Goal: Information Seeking & Learning: Find specific page/section

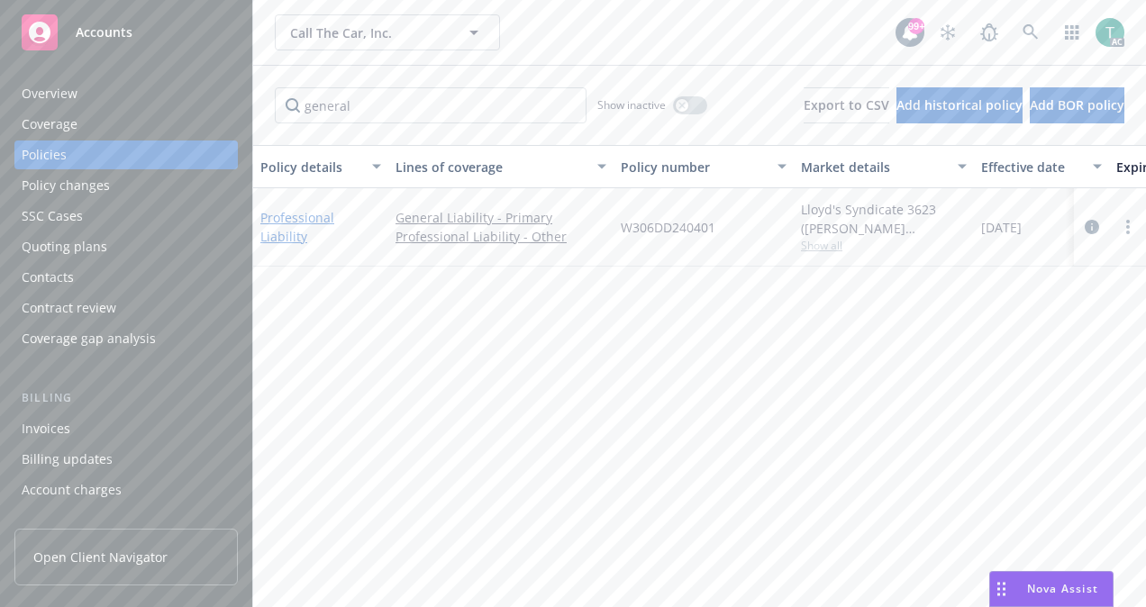
click at [334, 223] on link "Professional Liability" at bounding box center [297, 227] width 74 height 36
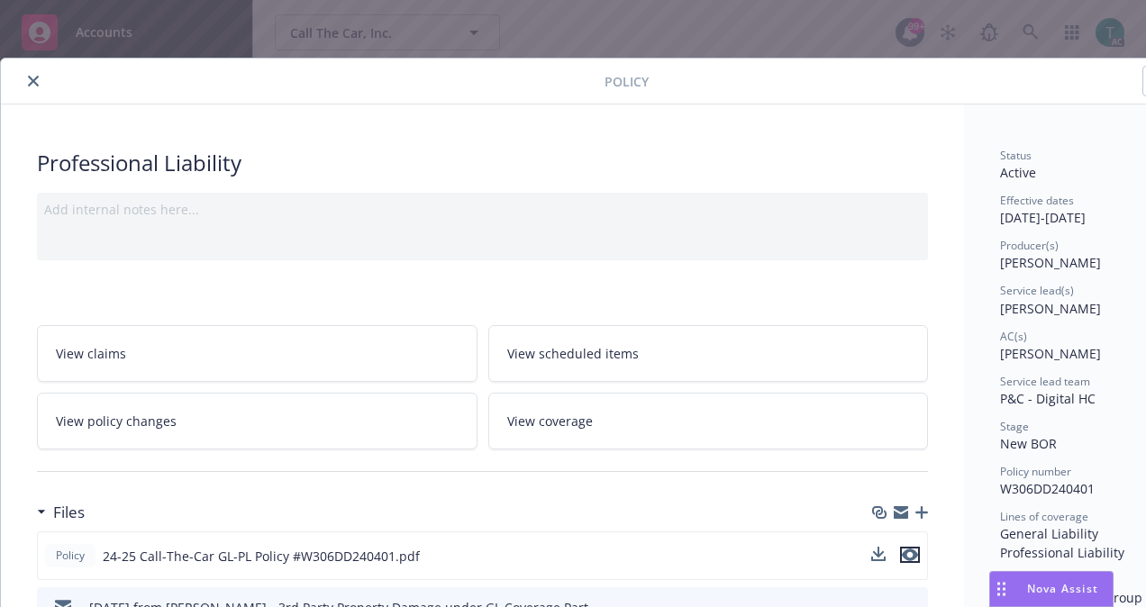
click at [914, 550] on icon "preview file" at bounding box center [910, 555] width 16 height 13
click at [32, 80] on icon "close" at bounding box center [33, 81] width 11 height 11
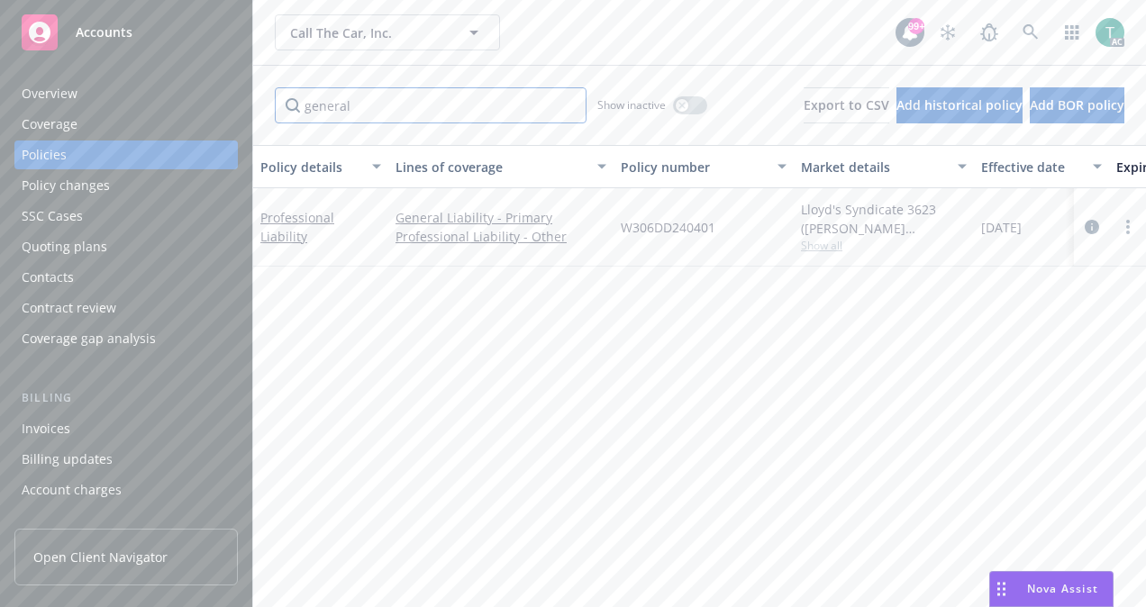
click at [365, 121] on input "general" at bounding box center [431, 105] width 312 height 36
type input "g"
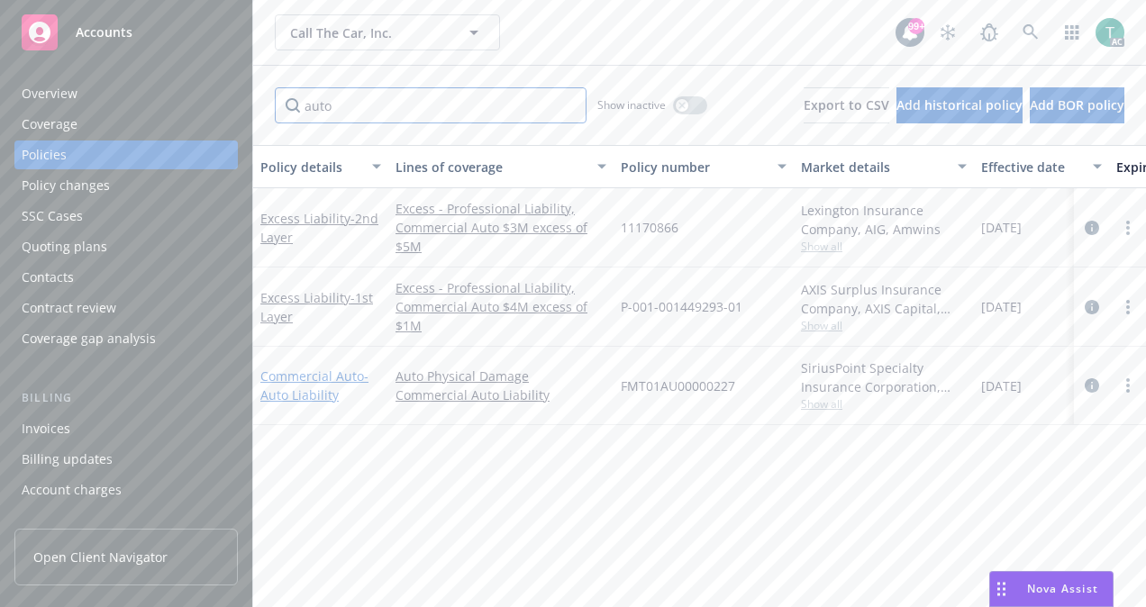
type input "auto"
click at [338, 371] on link "Commercial Auto - Auto Liability" at bounding box center [314, 386] width 108 height 36
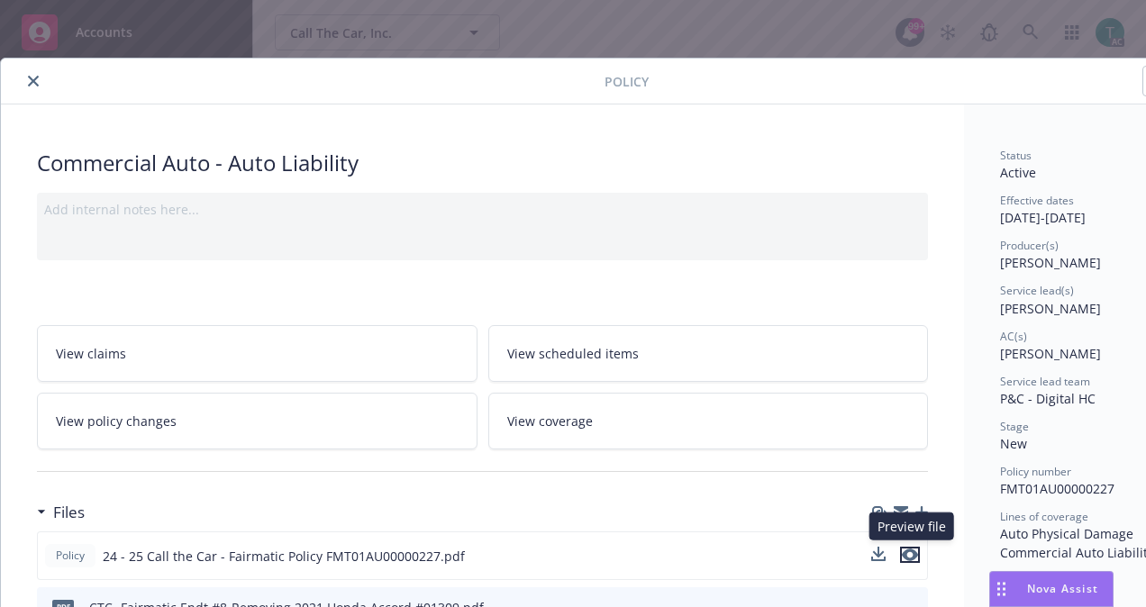
click at [908, 553] on icon "preview file" at bounding box center [910, 555] width 16 height 13
